Goal: Task Accomplishment & Management: Complete application form

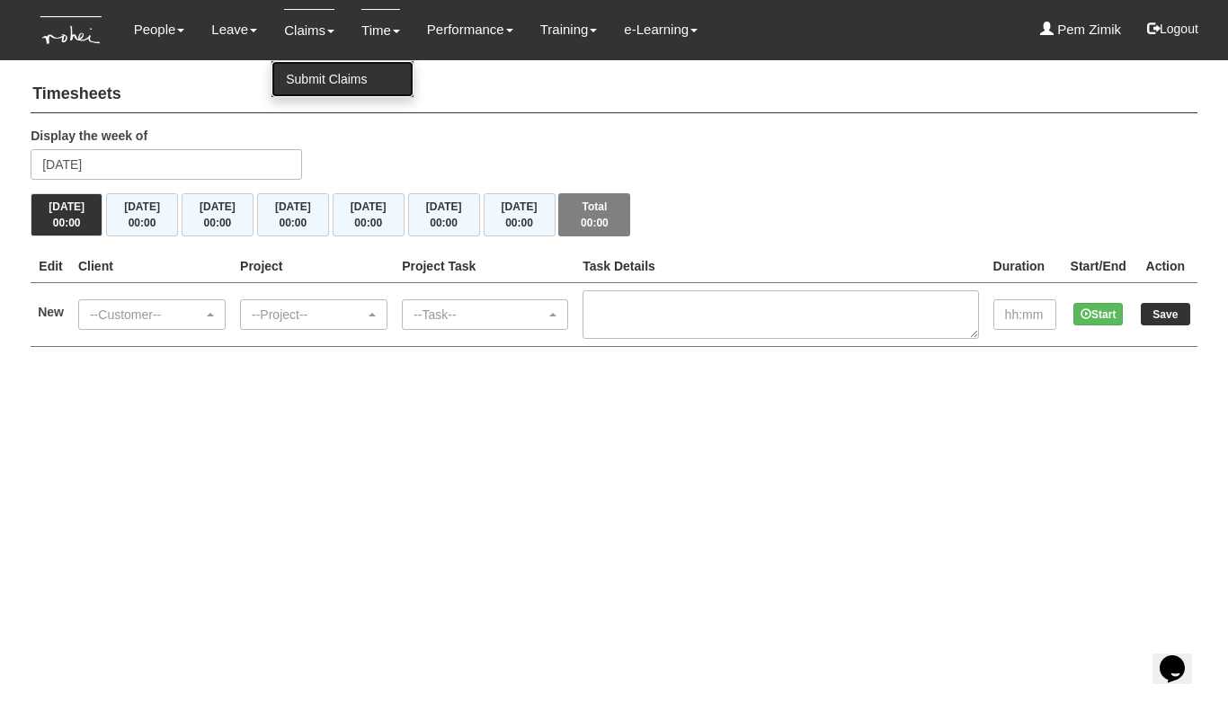
click at [302, 78] on link "Submit Claims" at bounding box center [343, 79] width 142 height 36
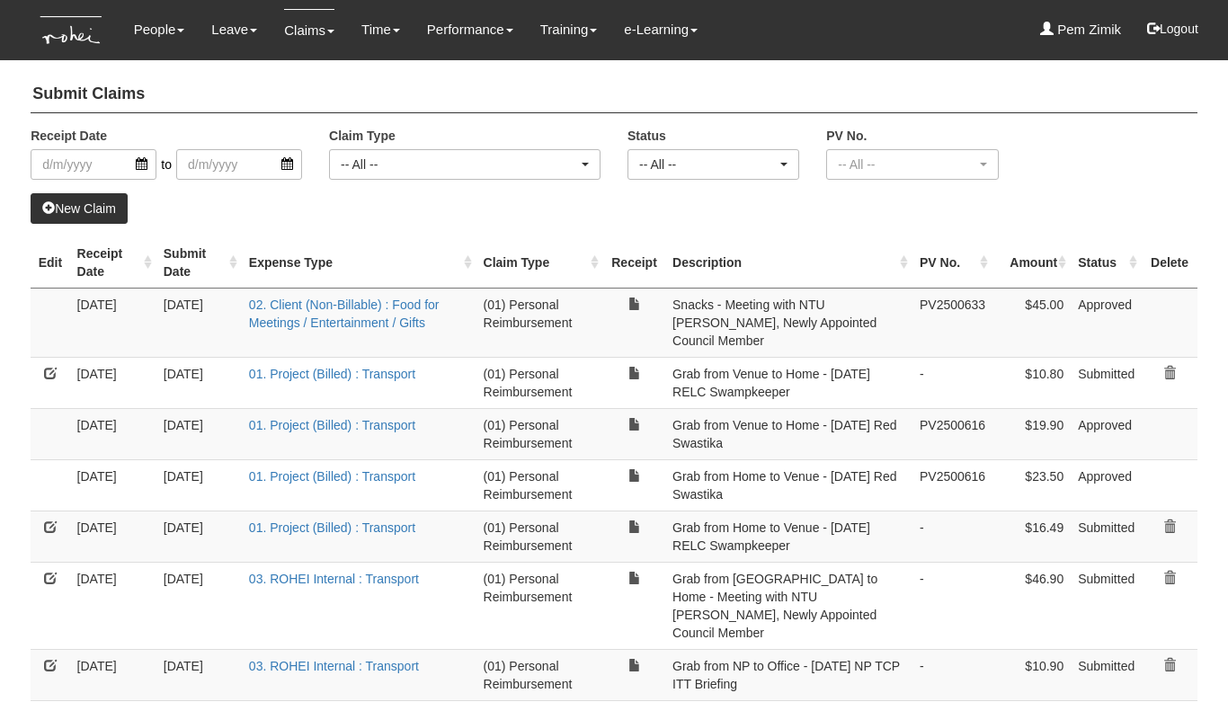
select select "50"
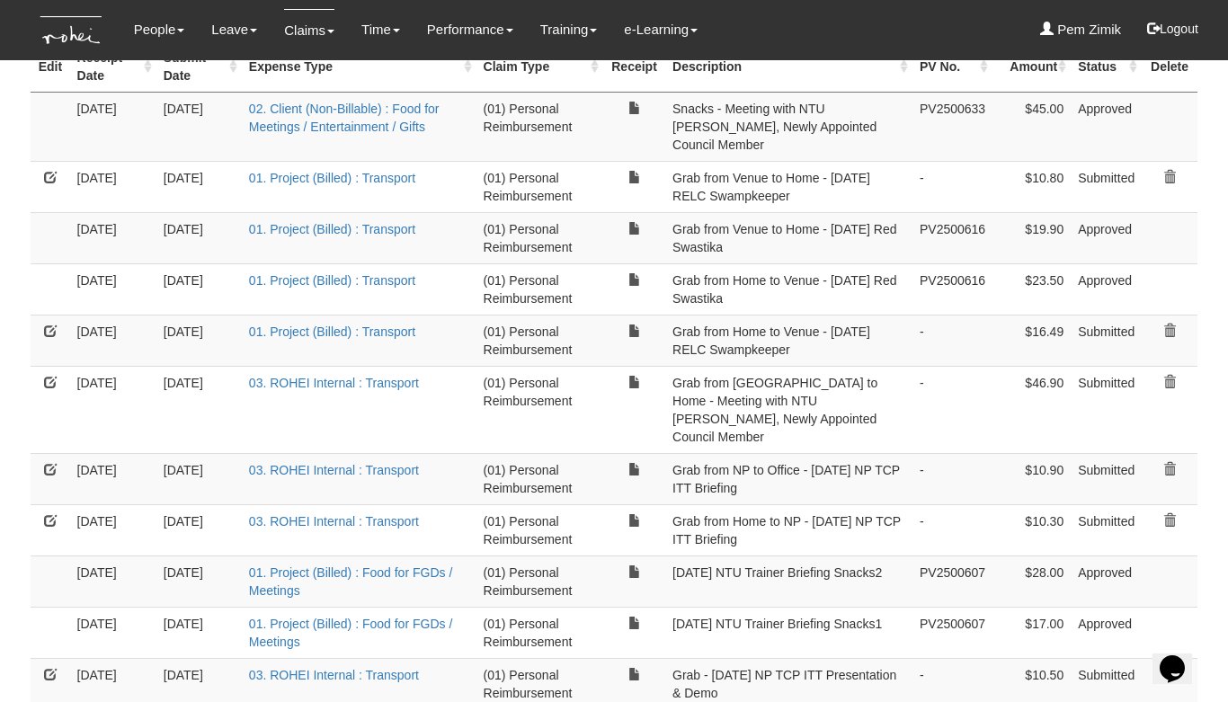
scroll to position [199, 0]
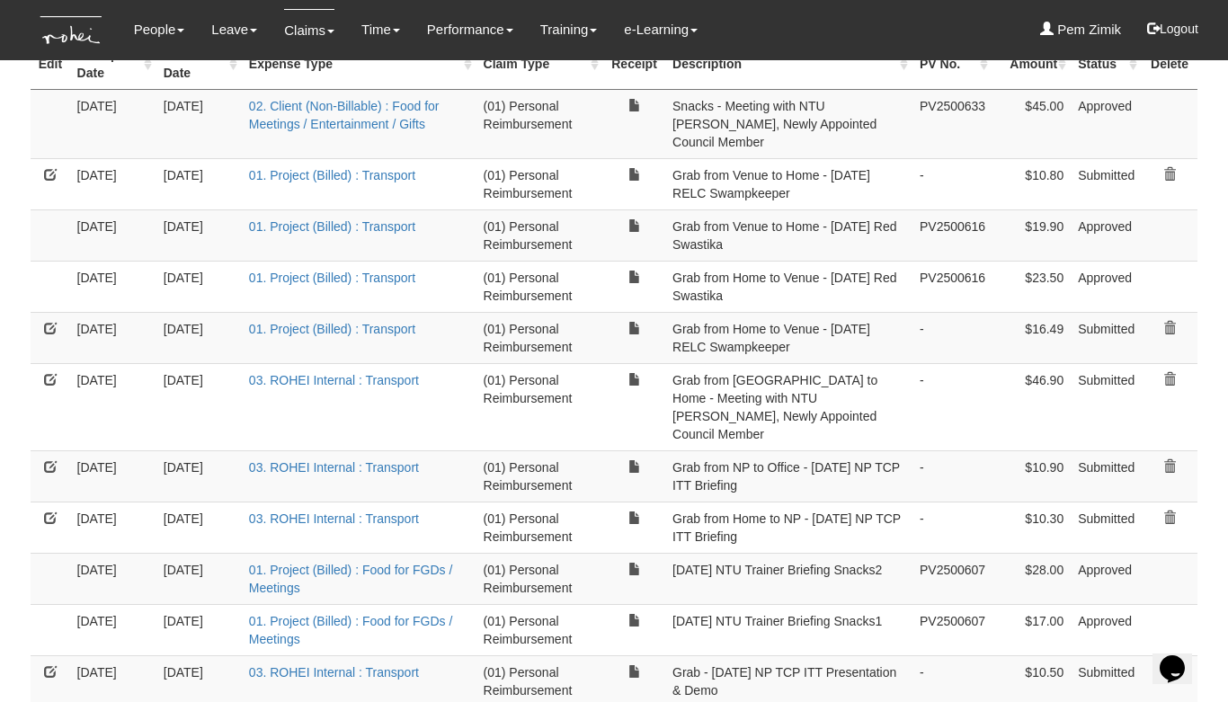
click at [52, 460] on link at bounding box center [50, 466] width 13 height 13
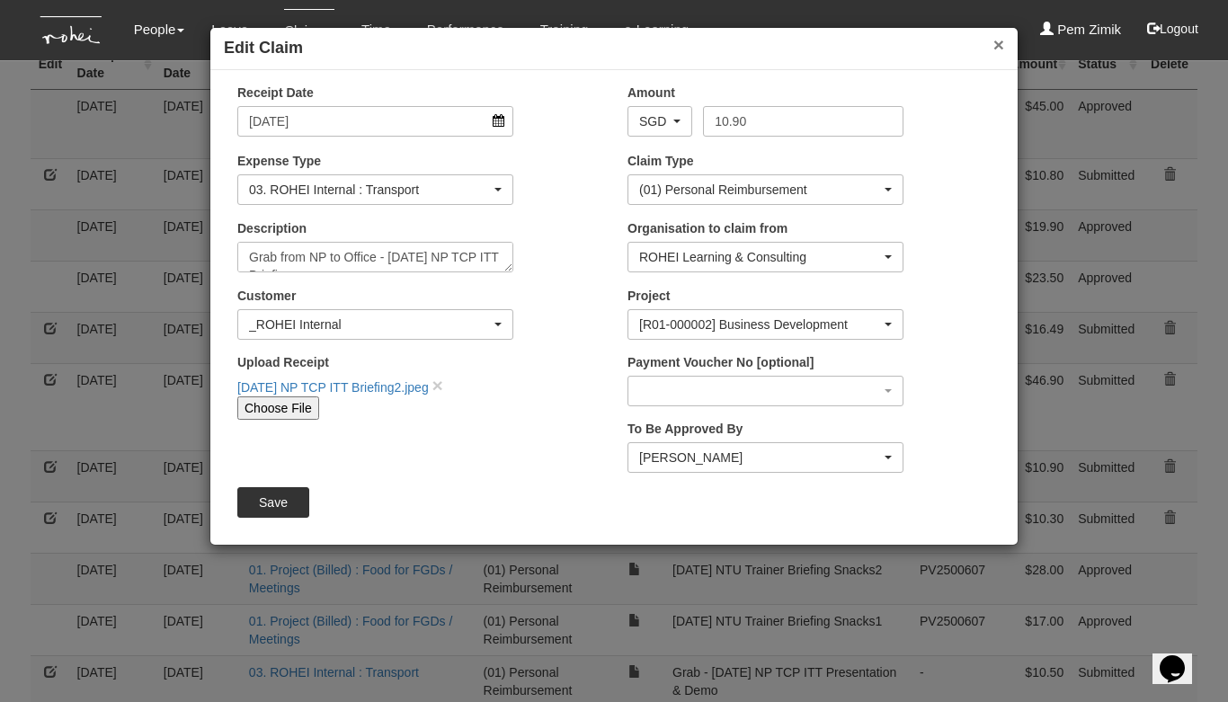
click at [999, 40] on button "×" at bounding box center [998, 44] width 11 height 19
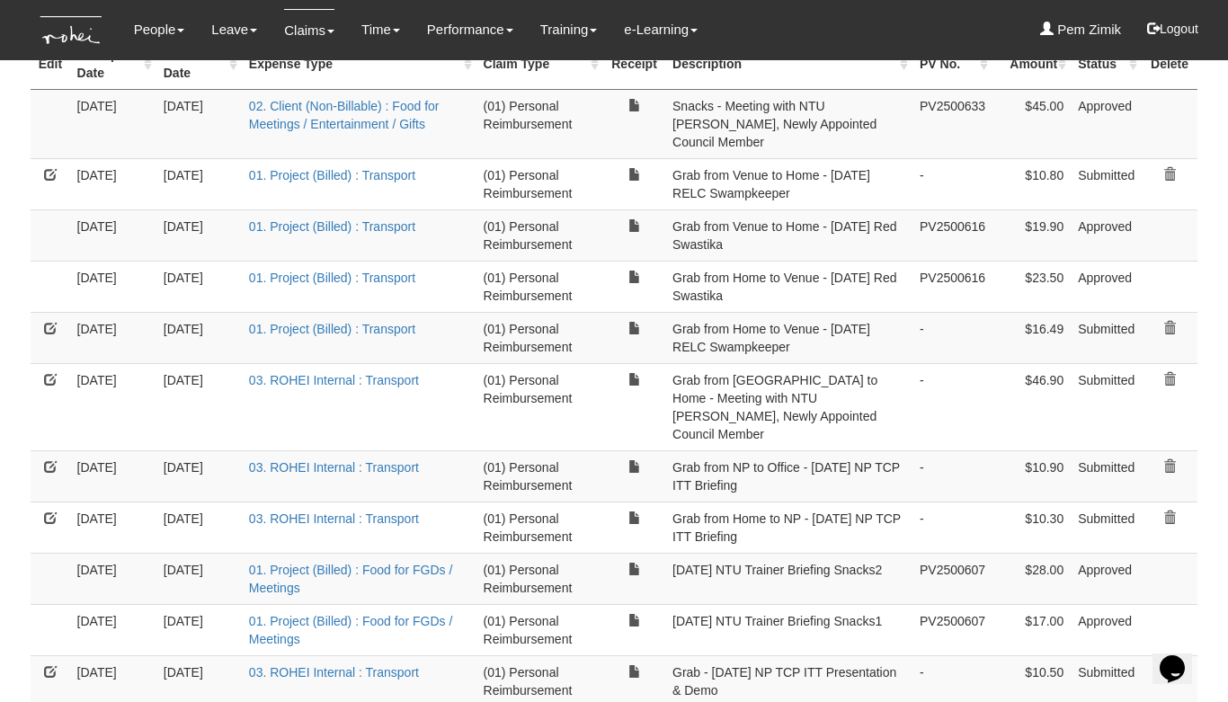
click at [49, 512] on link at bounding box center [50, 518] width 13 height 13
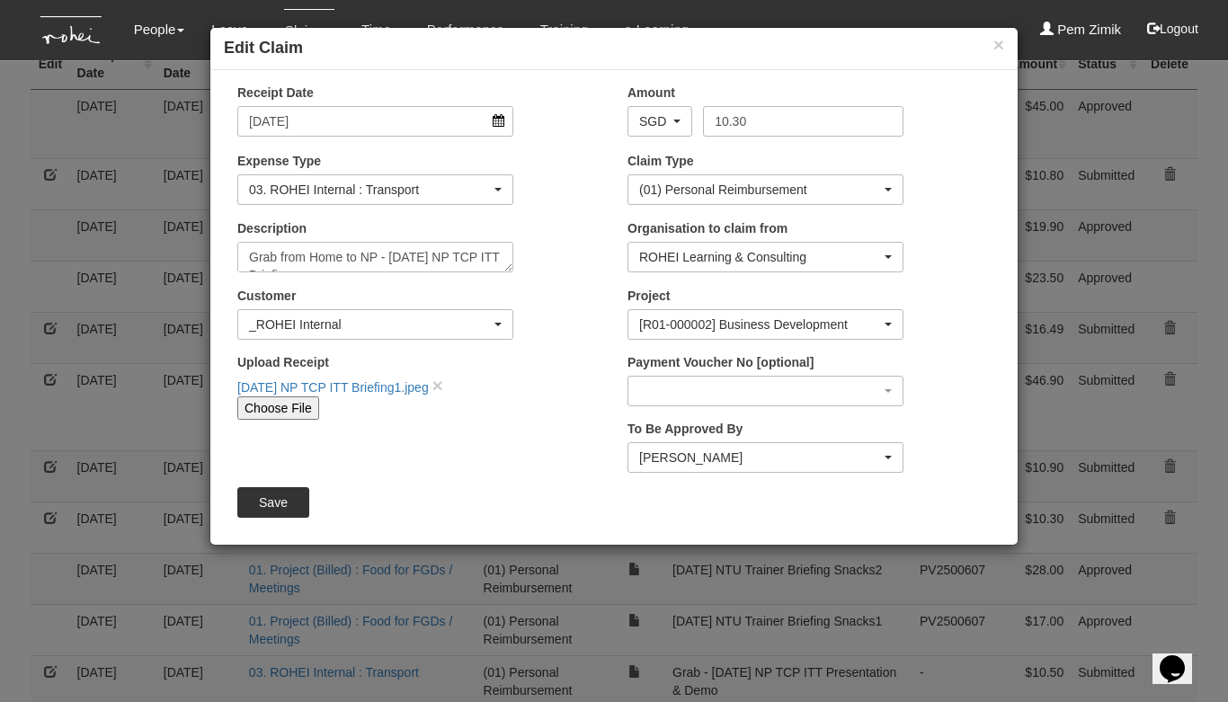
click at [987, 44] on h4 "Edit Claim" at bounding box center [614, 48] width 780 height 23
click at [999, 50] on button "×" at bounding box center [998, 44] width 11 height 19
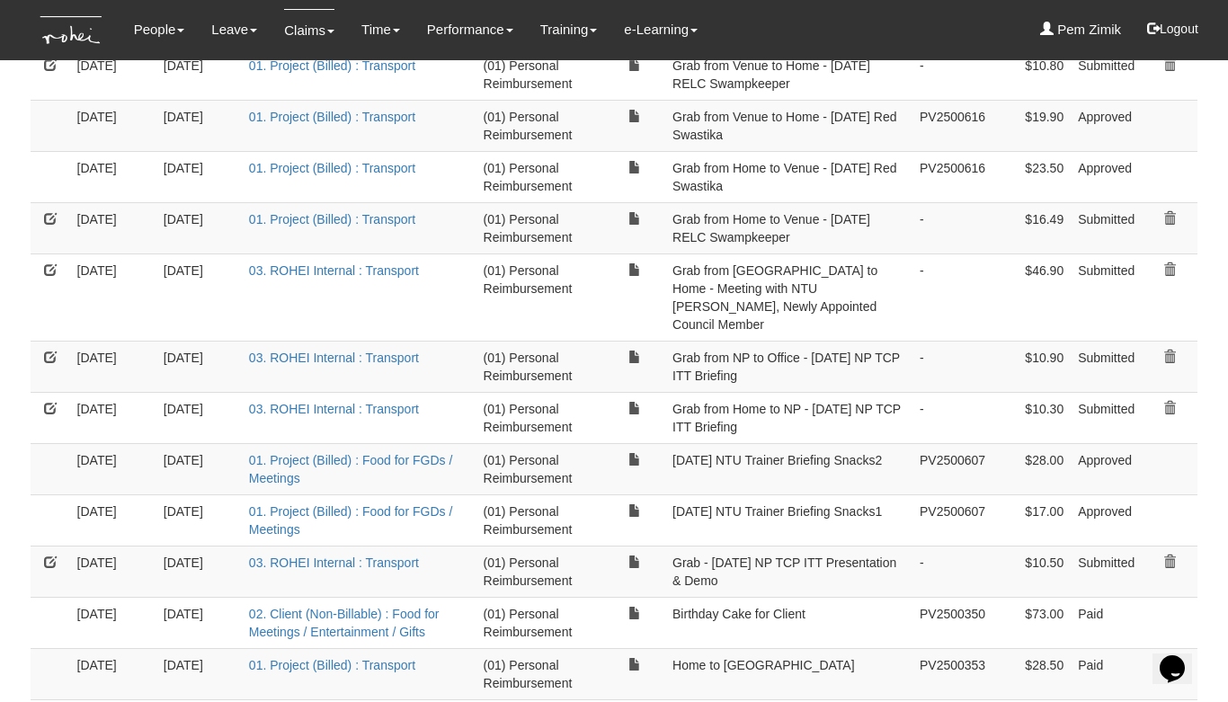
scroll to position [309, 0]
click at [49, 555] on link at bounding box center [50, 561] width 13 height 13
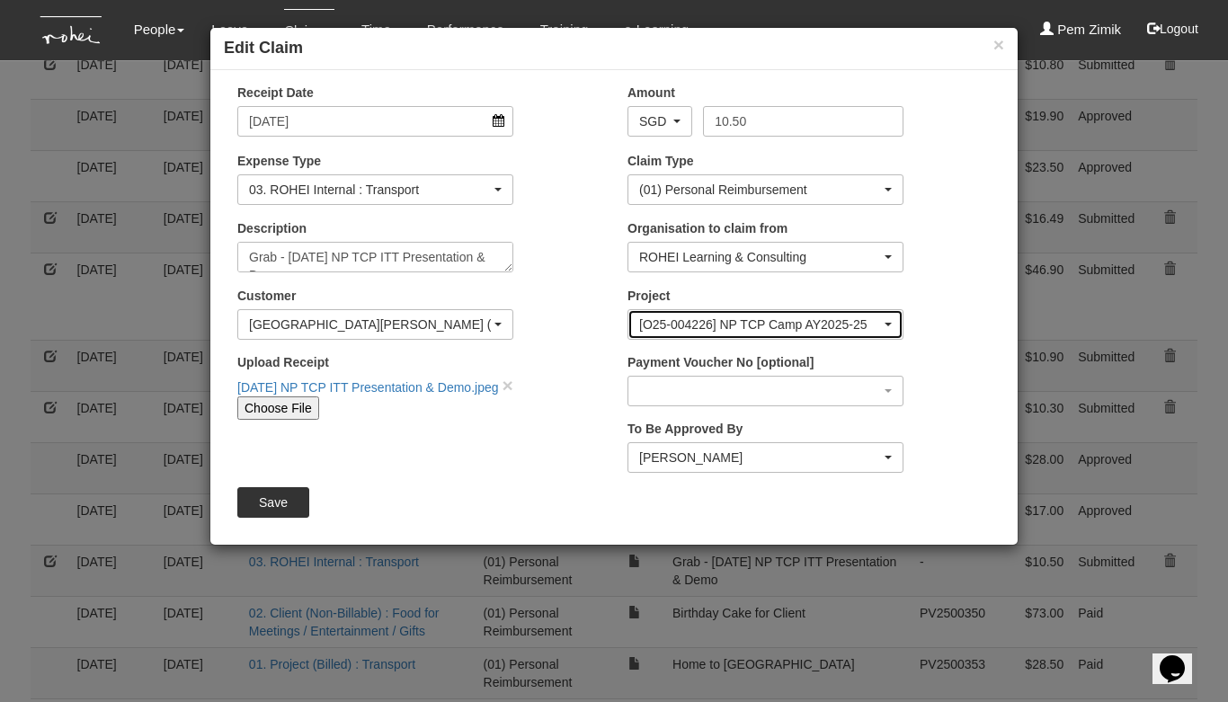
click at [887, 321] on div "[O25-004226] NP TCP Camp AY2025-25" at bounding box center [765, 325] width 253 height 18
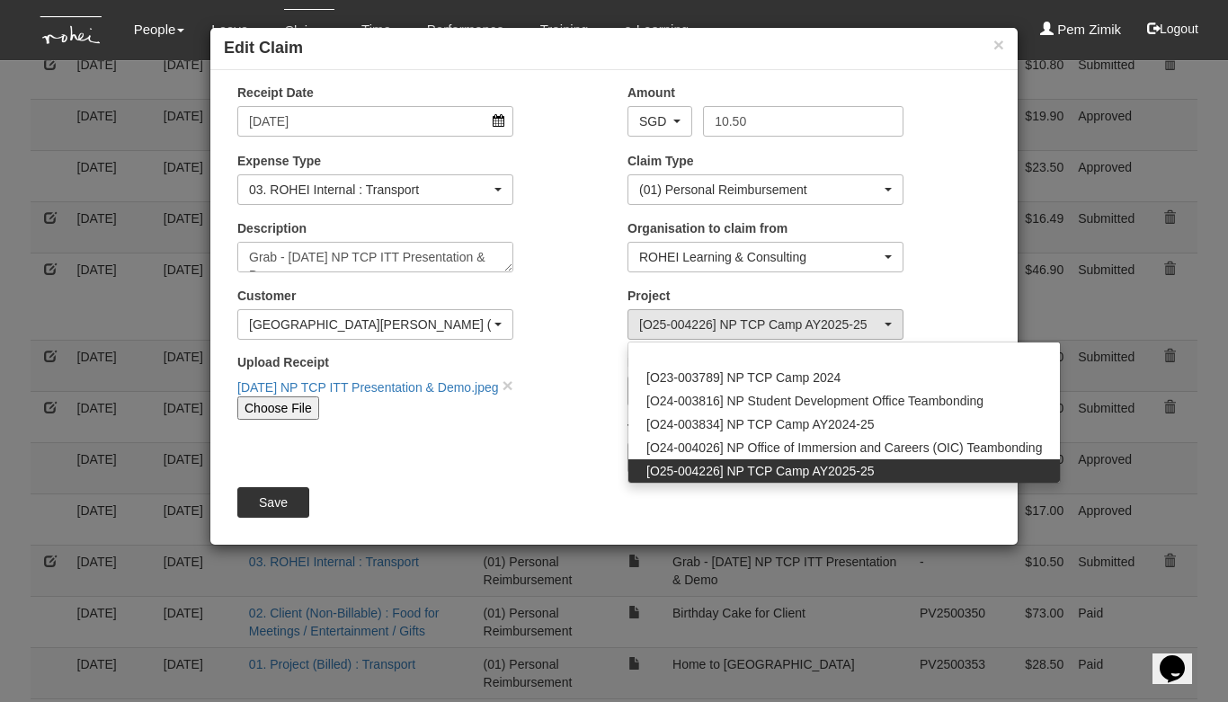
click at [447, 444] on div "Receipt Date 29/7/2025 Amount AED AFN ALL AMD ANG AOA ARS AUD AWG AZN BAM BBD B…" at bounding box center [613, 308] width 807 height 448
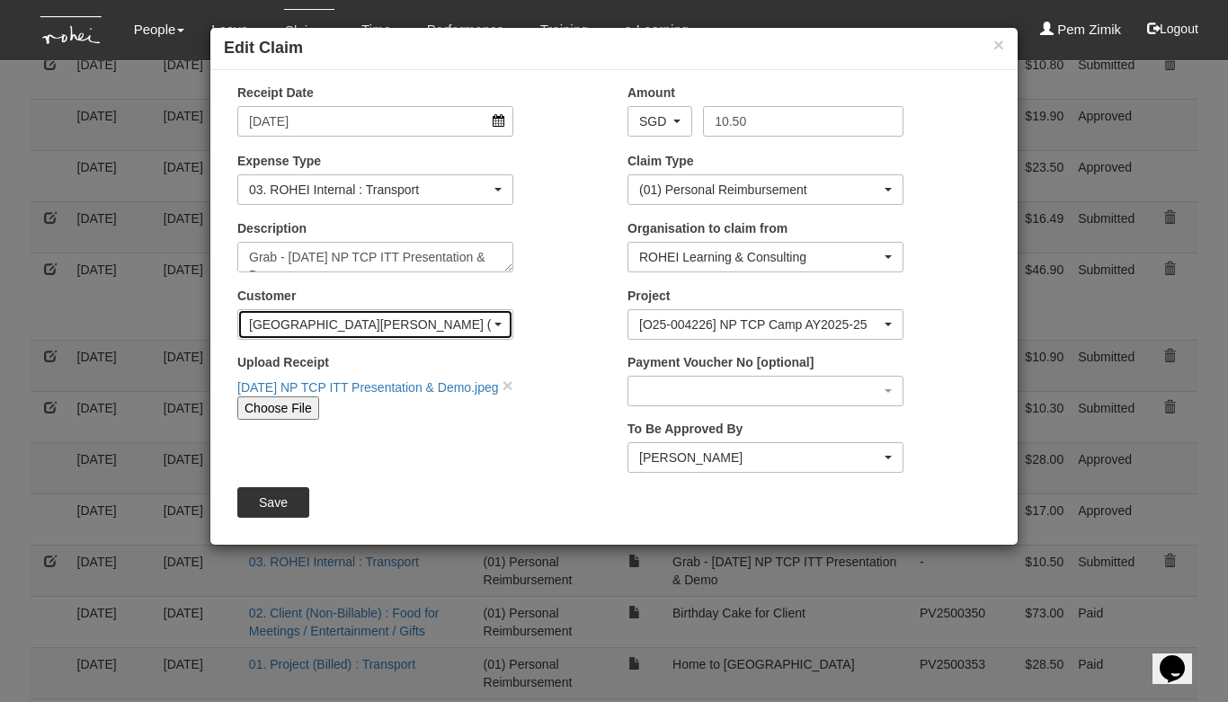
click at [500, 323] on span "button" at bounding box center [497, 325] width 7 height 4
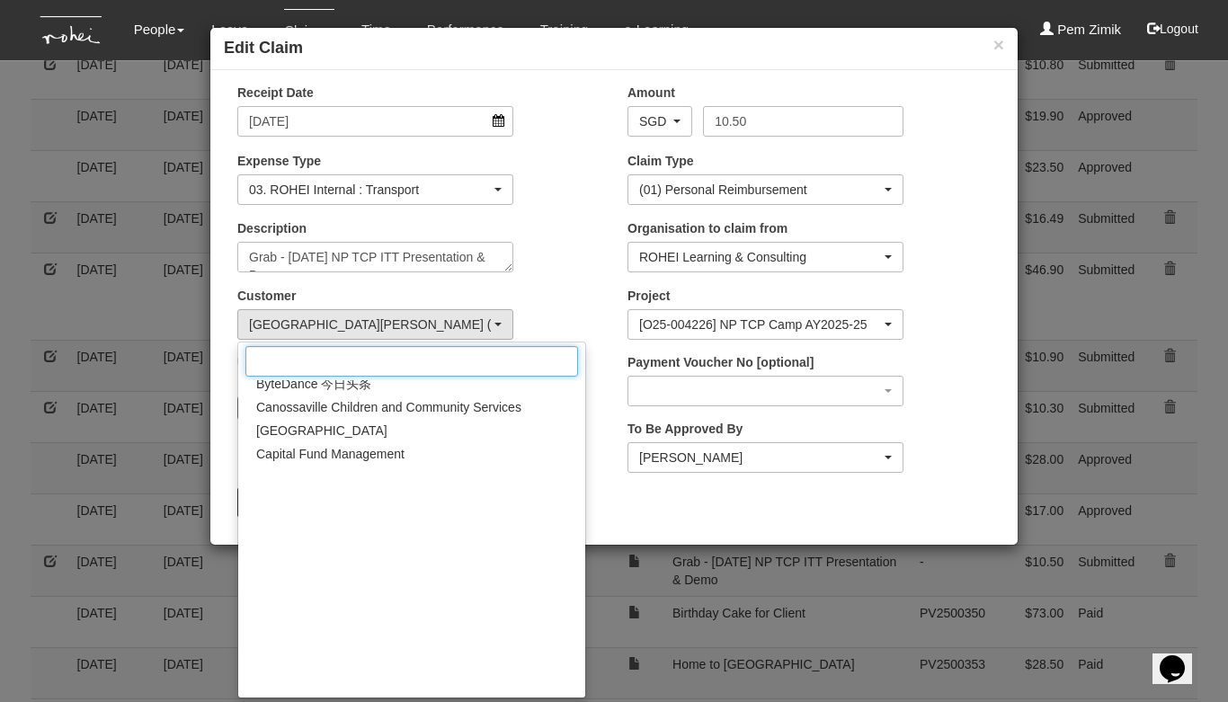
scroll to position [0, 0]
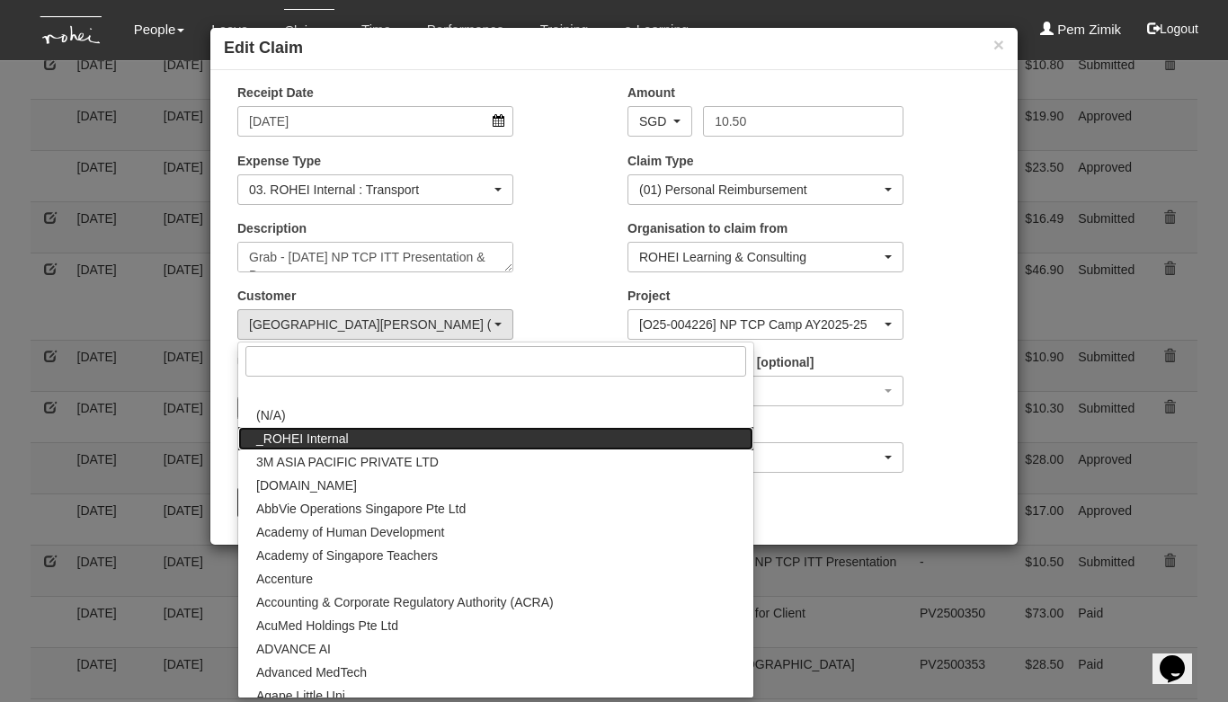
click at [370, 438] on link "_ROHEI Internal" at bounding box center [495, 438] width 515 height 23
select select "397"
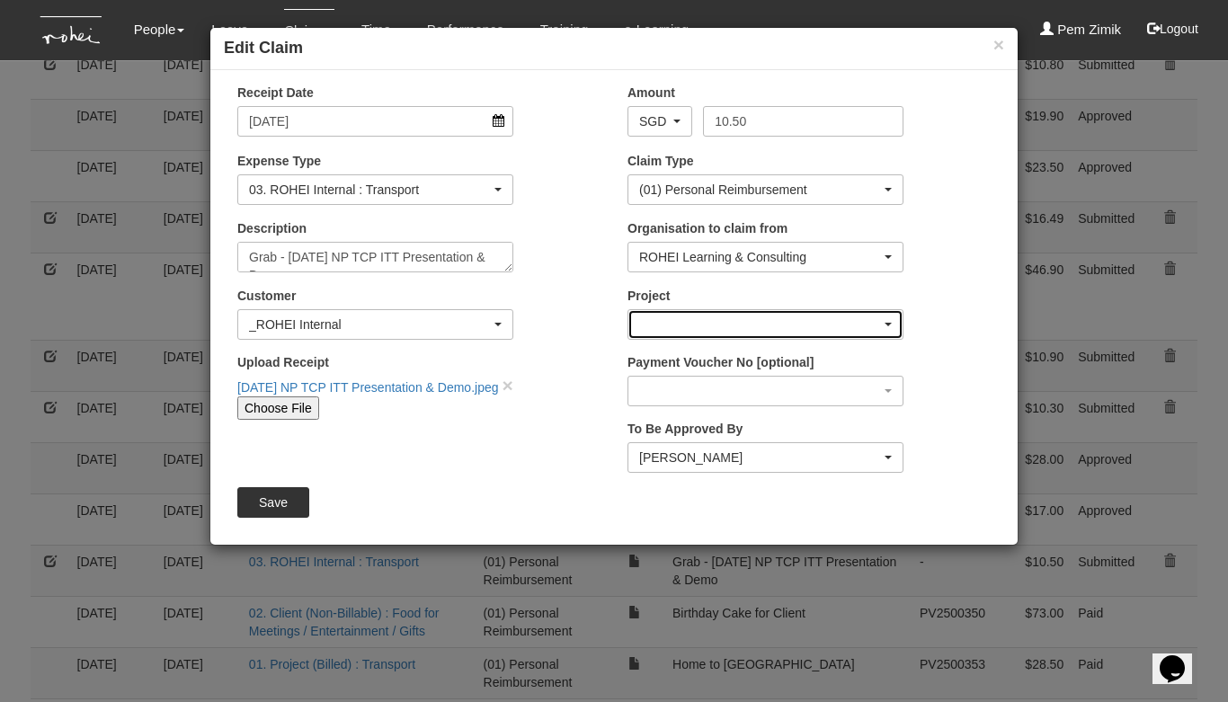
click at [888, 321] on div "button" at bounding box center [765, 324] width 274 height 29
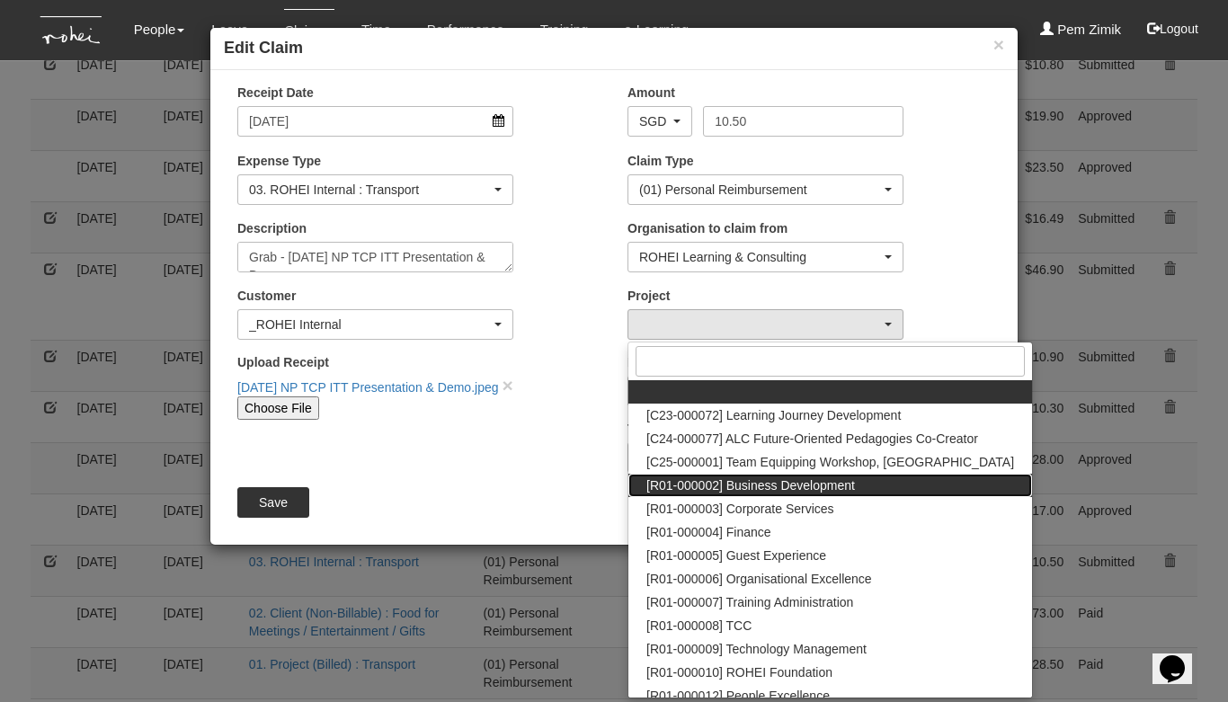
click at [788, 494] on link "[R01-000002] Business Development" at bounding box center [830, 485] width 404 height 23
select select "1480"
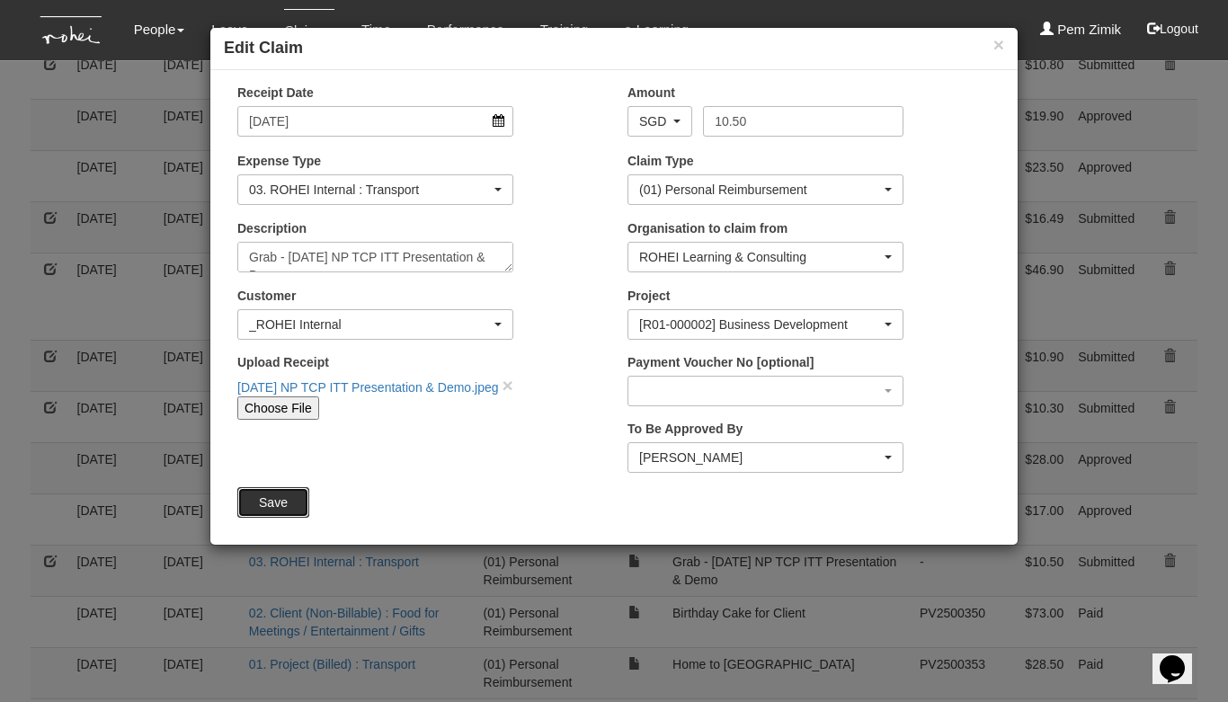
click at [265, 497] on input "Save" at bounding box center [273, 502] width 72 height 31
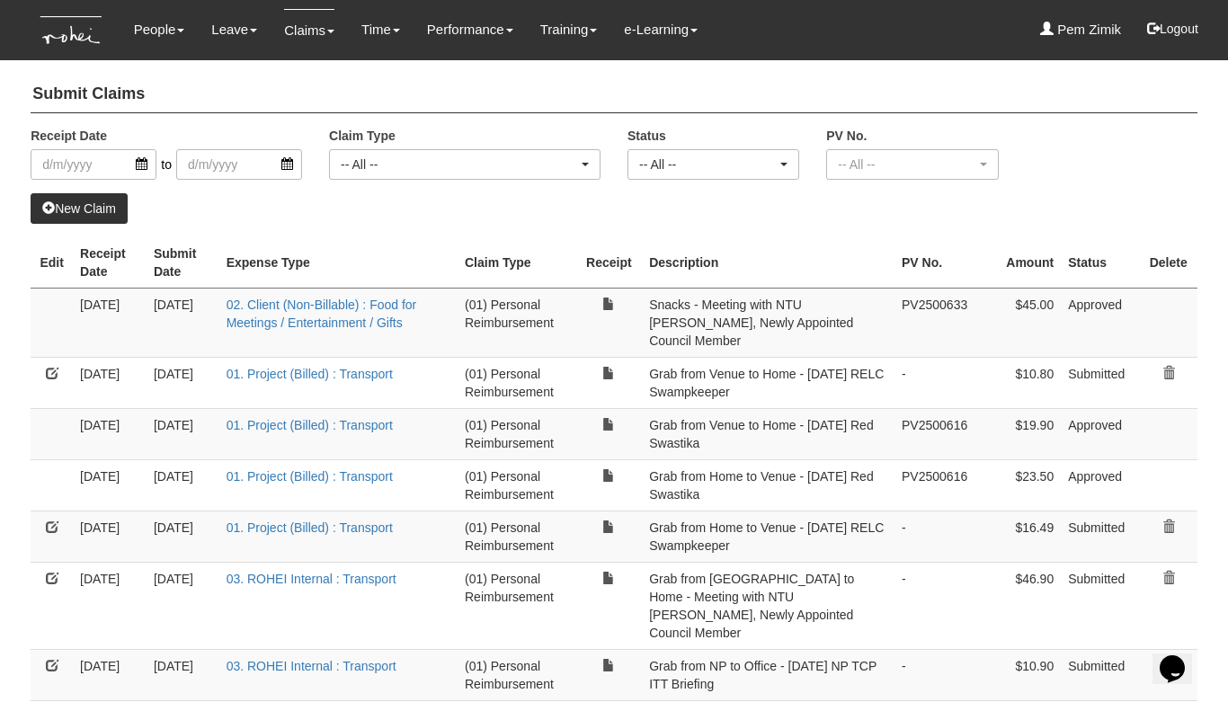
select select "50"
